Goal: Navigation & Orientation: Go to known website

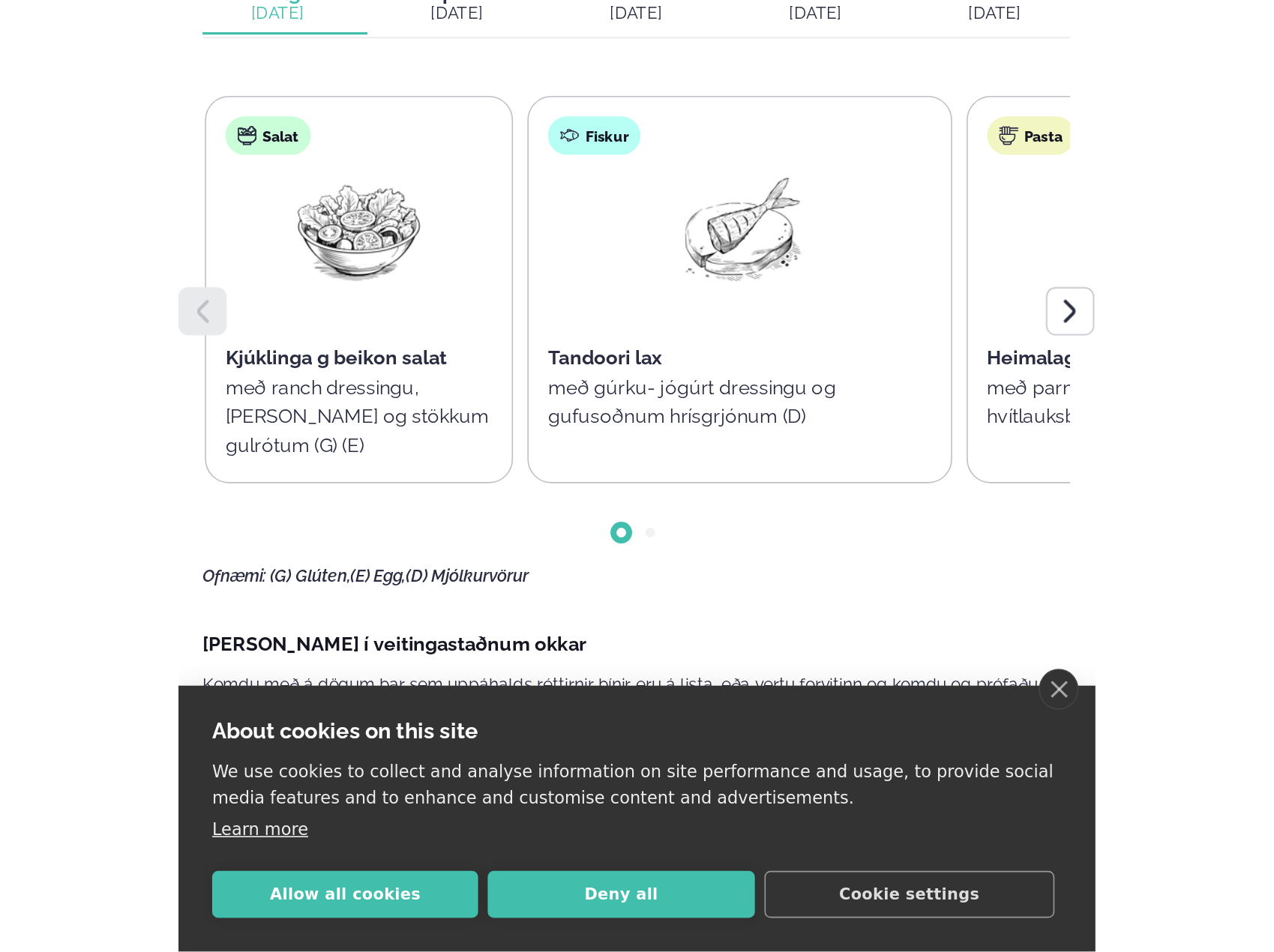
scroll to position [600, 0]
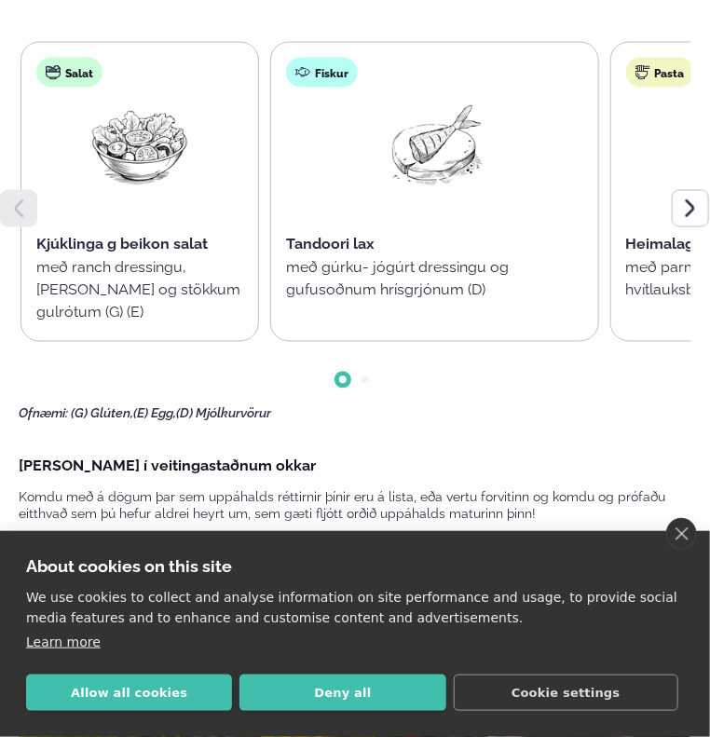
click at [672, 227] on div at bounding box center [690, 208] width 37 height 37
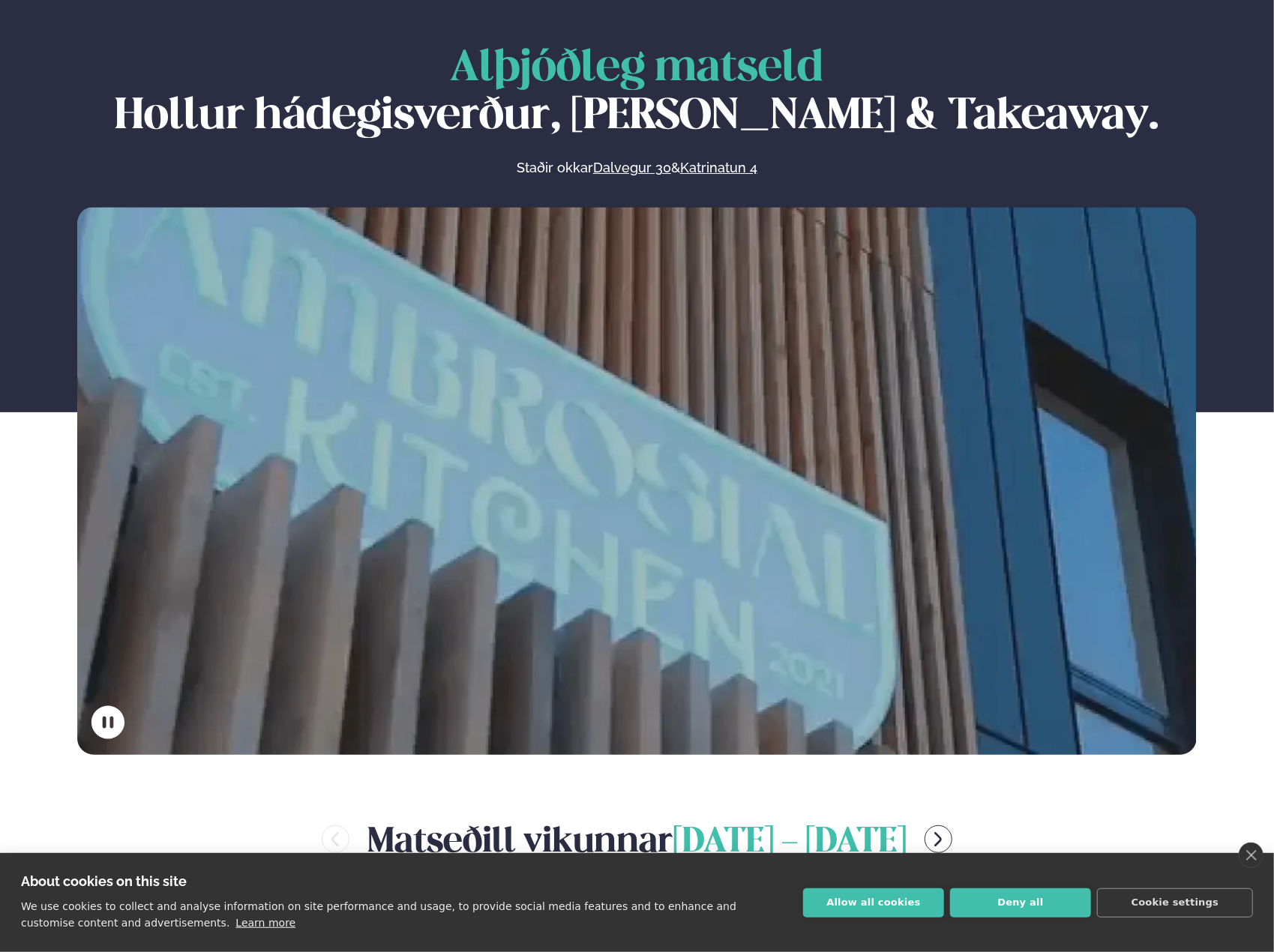
scroll to position [0, 0]
